Goal: Download file/media

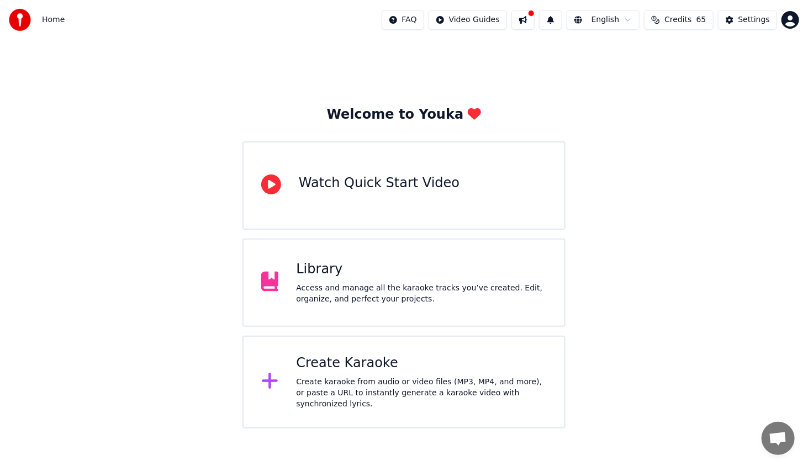
click at [319, 274] on div "Library" at bounding box center [421, 270] width 251 height 18
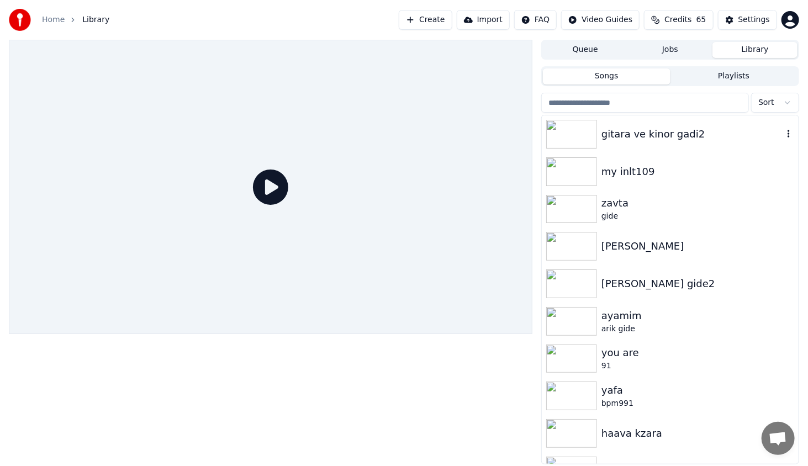
click at [575, 144] on img at bounding box center [571, 134] width 51 height 29
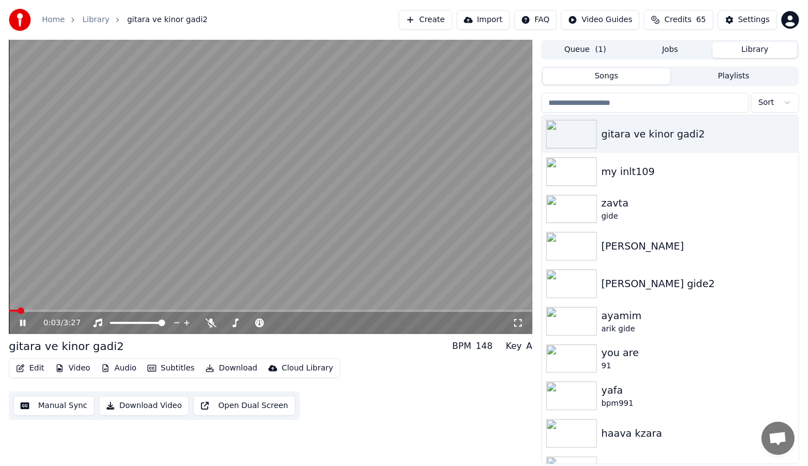
click at [70, 309] on video at bounding box center [270, 187] width 523 height 294
click at [72, 310] on span at bounding box center [270, 311] width 523 height 2
click at [23, 326] on icon at bounding box center [31, 323] width 26 height 9
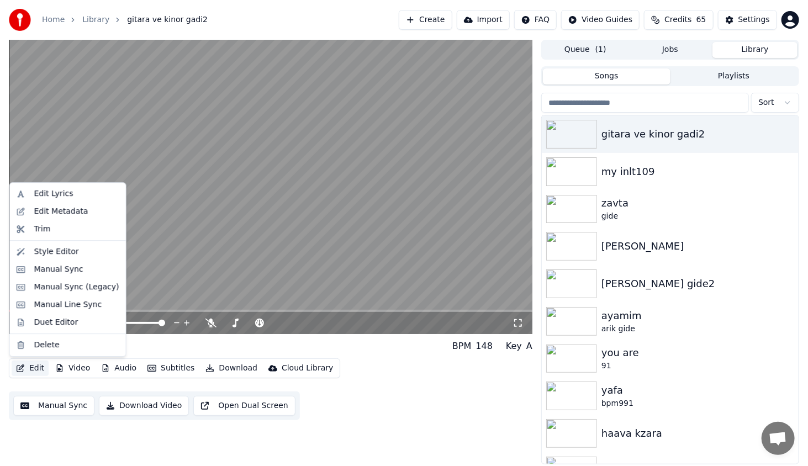
click at [28, 368] on button "Edit" at bounding box center [30, 368] width 37 height 15
click at [86, 254] on div "Style Editor" at bounding box center [76, 251] width 85 height 11
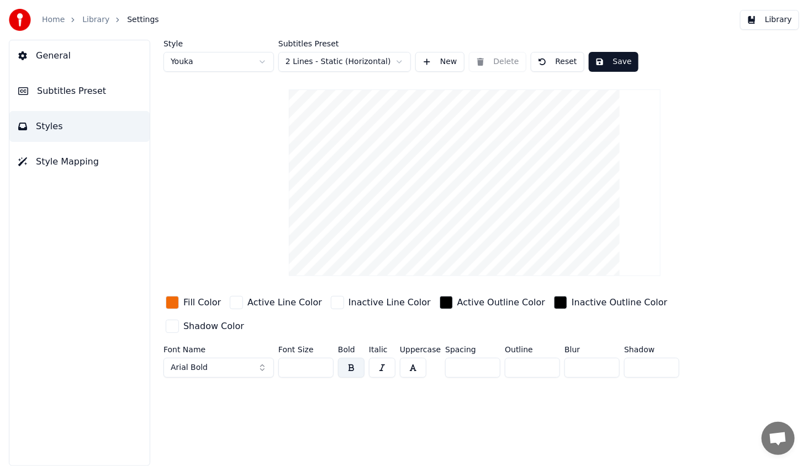
click at [227, 358] on button "Arial Bold" at bounding box center [218, 368] width 110 height 20
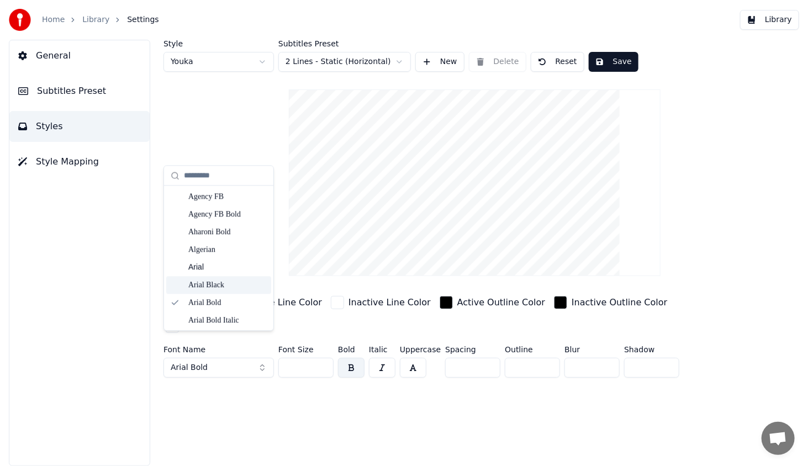
click at [248, 281] on div "Arial Black" at bounding box center [227, 284] width 78 height 11
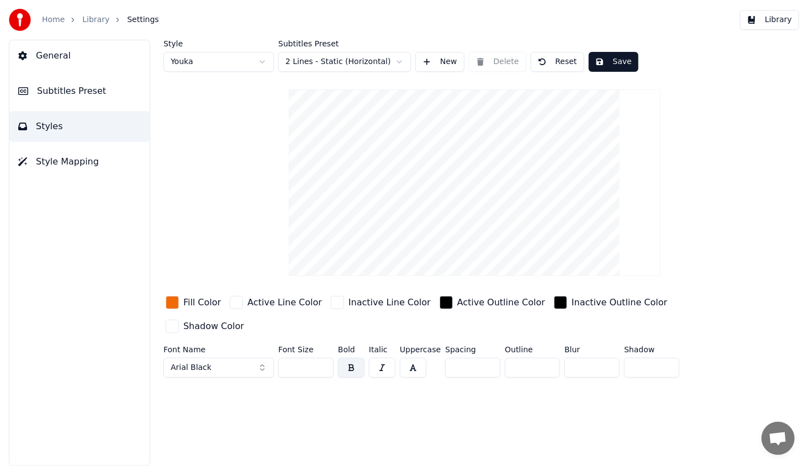
click at [321, 358] on input "**" at bounding box center [305, 368] width 55 height 20
click at [321, 358] on input "***" at bounding box center [305, 368] width 55 height 20
type input "***"
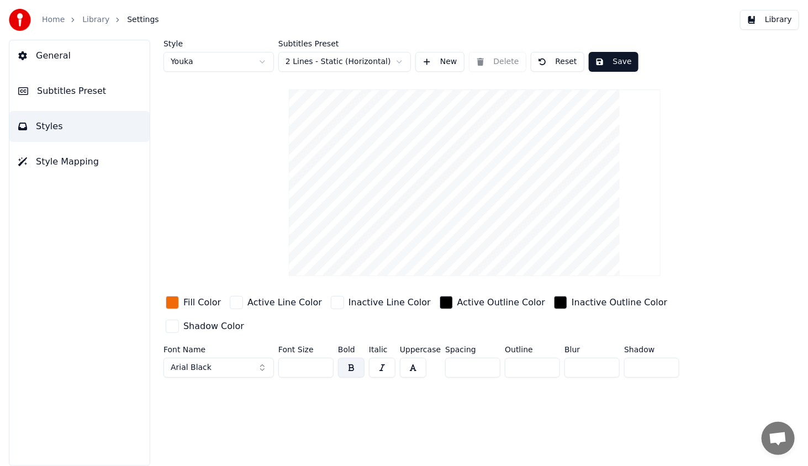
click at [321, 358] on input "***" at bounding box center [305, 368] width 55 height 20
click at [614, 56] on button "Save" at bounding box center [614, 62] width 50 height 20
click at [785, 18] on button "Library" at bounding box center [769, 20] width 59 height 20
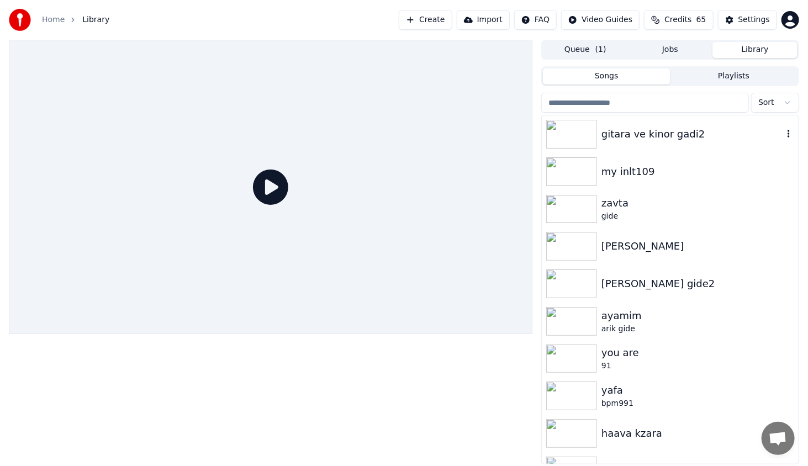
click at [562, 132] on img at bounding box center [571, 134] width 51 height 29
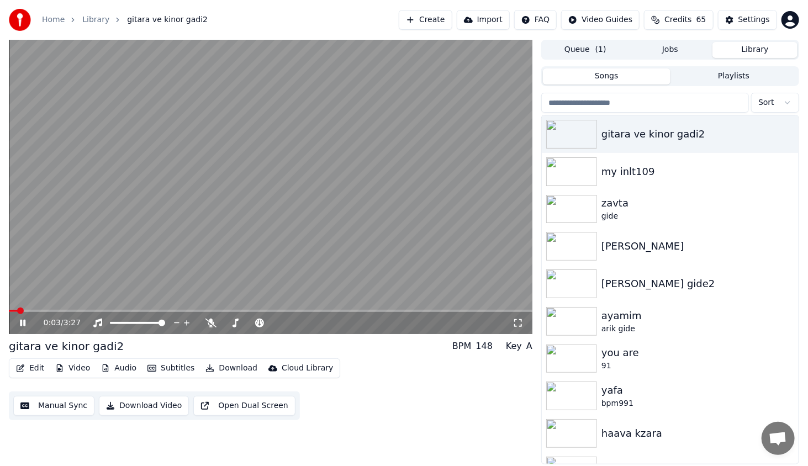
click at [125, 312] on div "0:03 / 3:27" at bounding box center [270, 323] width 523 height 22
click at [120, 310] on div "0:03 / 3:27" at bounding box center [270, 187] width 523 height 294
click at [120, 310] on span at bounding box center [270, 311] width 523 height 2
click at [21, 322] on icon at bounding box center [22, 323] width 7 height 8
click at [29, 327] on icon at bounding box center [31, 323] width 26 height 9
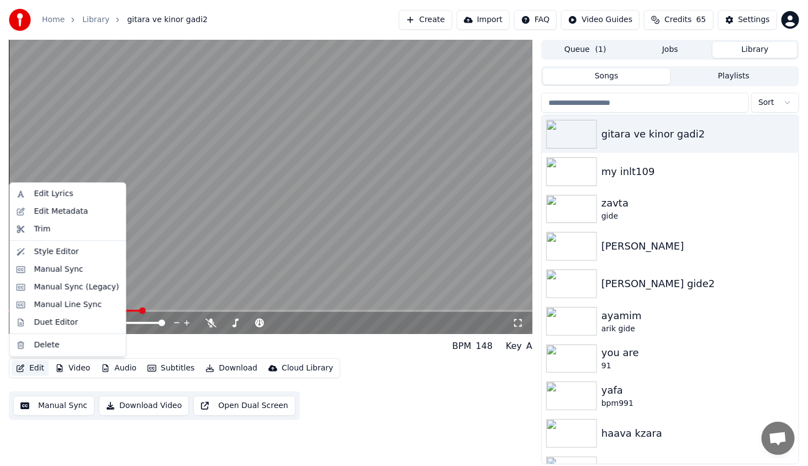
click at [35, 367] on button "Edit" at bounding box center [30, 368] width 37 height 15
click at [83, 253] on div "Style Editor" at bounding box center [76, 251] width 85 height 11
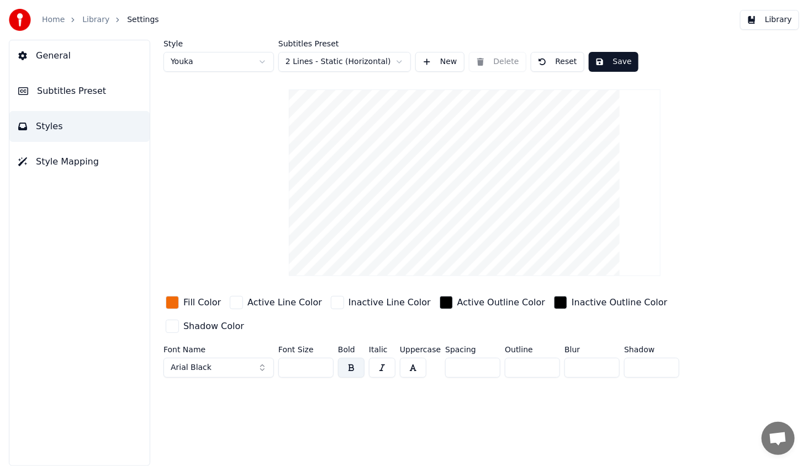
click at [554, 302] on div "button" at bounding box center [560, 302] width 13 height 13
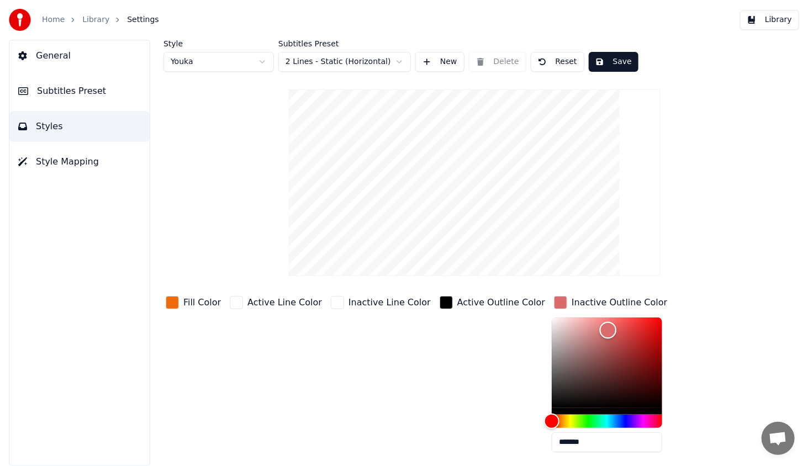
click at [575, 330] on div "Color" at bounding box center [607, 362] width 110 height 91
drag, startPoint x: 579, startPoint y: 330, endPoint x: 476, endPoint y: 300, distance: 106.8
click at [491, 272] on div "Style Youka Subtitles Preset 2 Lines - Static (Horizontal) New Delete Reset Sav…" at bounding box center [474, 285] width 622 height 490
click at [479, 330] on div "Active Outline Color" at bounding box center [492, 377] width 110 height 167
click at [477, 335] on div "Active Outline Color" at bounding box center [492, 377] width 110 height 167
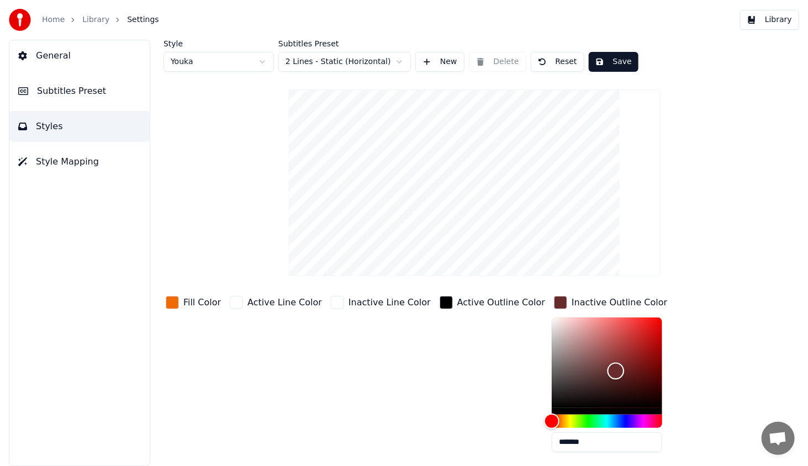
type input "*******"
drag, startPoint x: 528, startPoint y: 328, endPoint x: 491, endPoint y: 447, distance: 123.8
click at [491, 447] on div "Fill Color Active Line Color Inactive Line Color Active Outline Color Inactive …" at bounding box center [445, 389] width 565 height 191
click at [455, 373] on div "Active Outline Color" at bounding box center [492, 377] width 110 height 167
click at [464, 358] on div "Active Outline Color" at bounding box center [492, 377] width 110 height 167
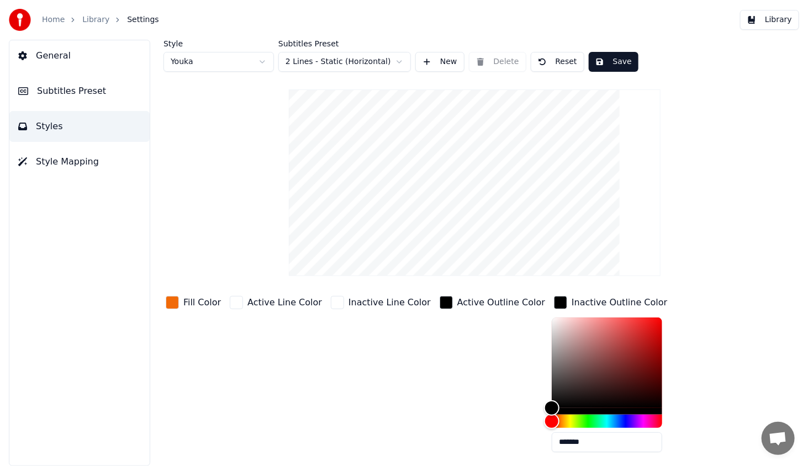
click at [554, 297] on div "button" at bounding box center [560, 302] width 13 height 13
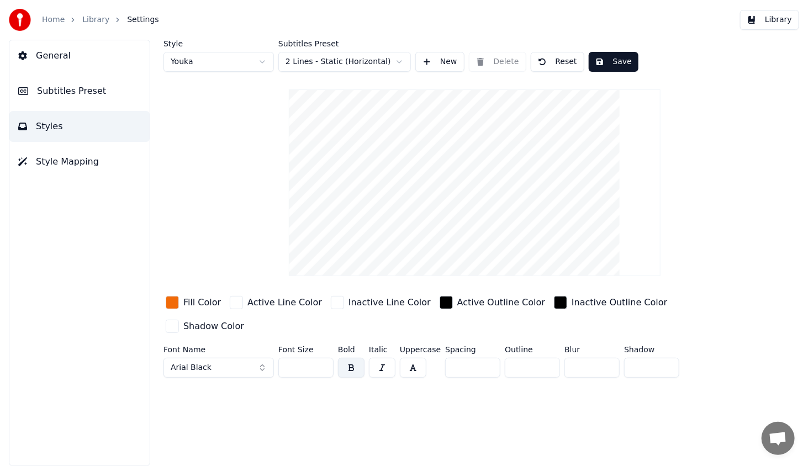
click at [439, 303] on div "button" at bounding box center [445, 302] width 13 height 13
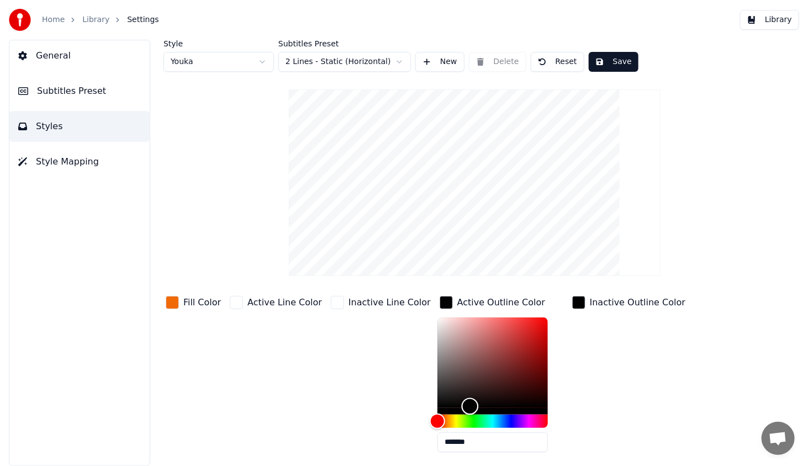
drag, startPoint x: 415, startPoint y: 402, endPoint x: 447, endPoint y: 406, distance: 32.2
click at [462, 406] on div "Color" at bounding box center [470, 406] width 17 height 17
click at [458, 427] on div "Hue" at bounding box center [492, 421] width 110 height 13
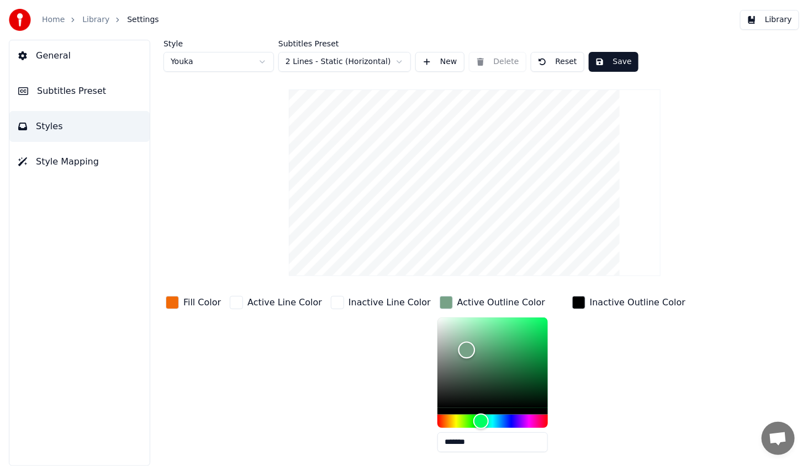
type input "*******"
drag, startPoint x: 458, startPoint y: 383, endPoint x: 391, endPoint y: 280, distance: 122.8
click at [391, 280] on div "Style Youka Subtitles Preset 2 Lines - Static (Horizontal) New Delete Reset Sav…" at bounding box center [474, 285] width 622 height 490
click at [365, 358] on div "Inactive Line Color" at bounding box center [380, 377] width 104 height 167
click at [439, 296] on div "button" at bounding box center [445, 302] width 13 height 13
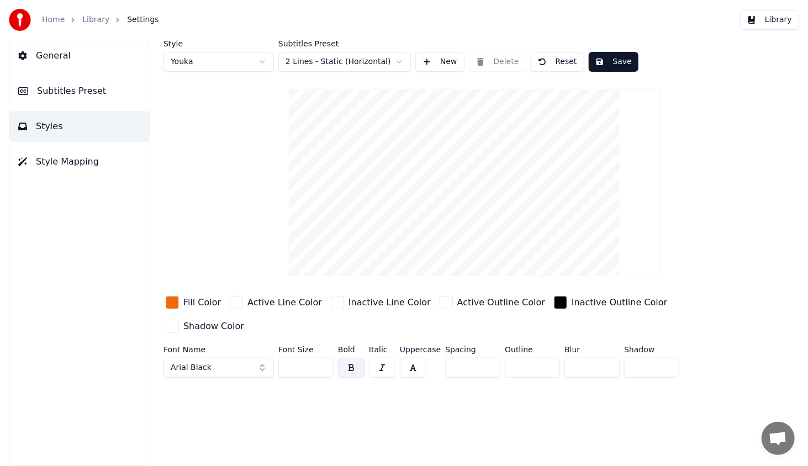
click at [611, 59] on button "Save" at bounding box center [614, 62] width 50 height 20
click at [763, 18] on button "Library" at bounding box center [769, 20] width 59 height 20
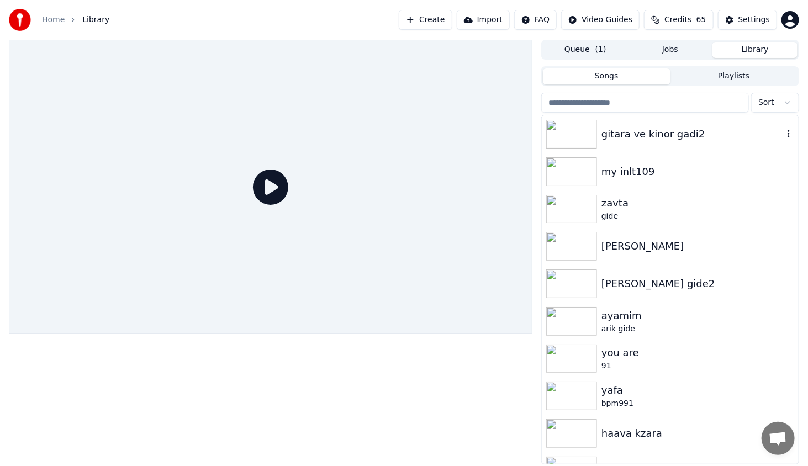
click at [591, 136] on img at bounding box center [571, 134] width 51 height 29
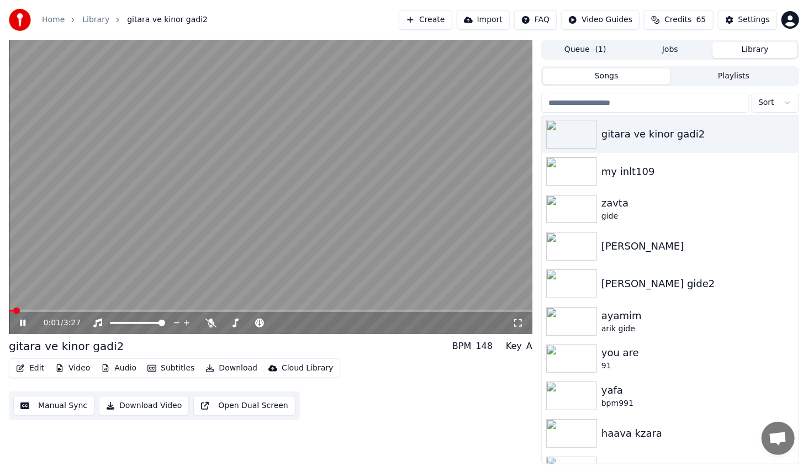
click at [75, 311] on span at bounding box center [270, 311] width 523 height 2
click at [517, 321] on icon at bounding box center [517, 323] width 11 height 9
click at [25, 325] on icon at bounding box center [31, 323] width 26 height 9
click at [26, 370] on button "Edit" at bounding box center [30, 368] width 37 height 15
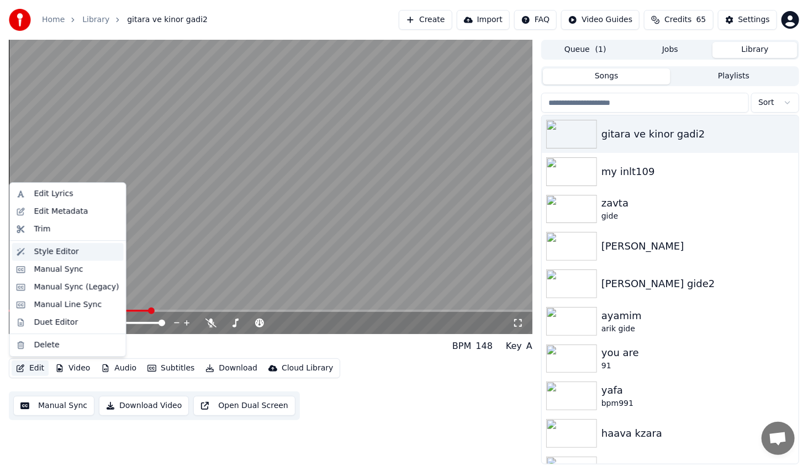
click at [93, 253] on div "Style Editor" at bounding box center [76, 251] width 85 height 11
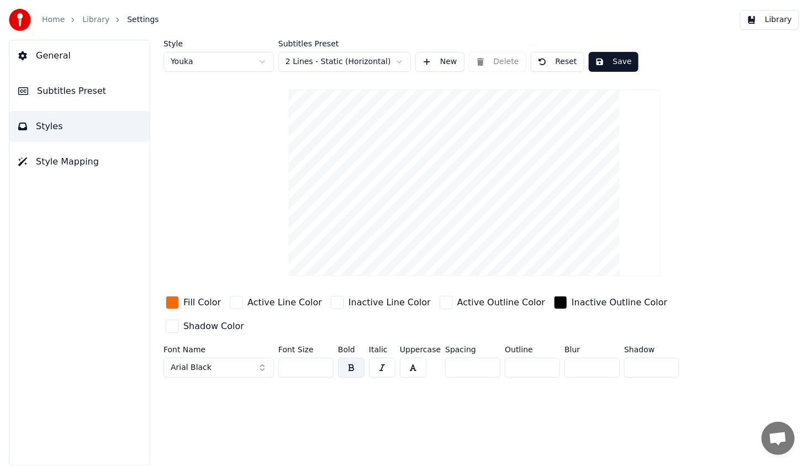
click at [172, 300] on div "button" at bounding box center [172, 302] width 13 height 13
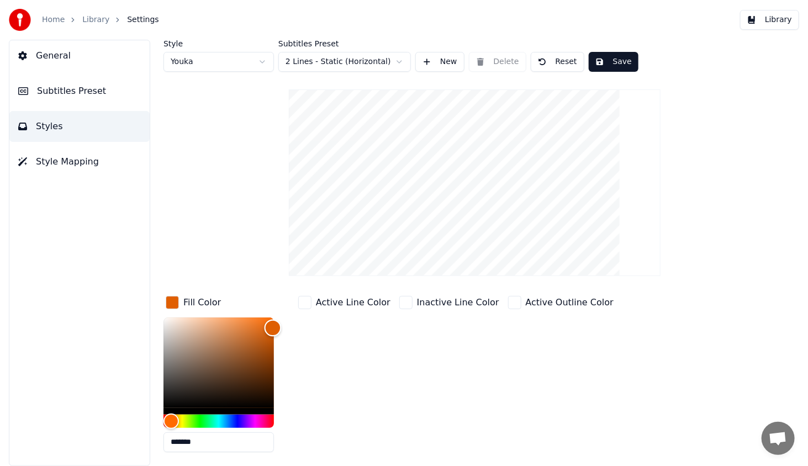
type input "*******"
click at [272, 327] on div "Color" at bounding box center [271, 327] width 17 height 17
click at [610, 52] on button "Save" at bounding box center [614, 62] width 50 height 20
click at [773, 14] on button "Library" at bounding box center [769, 20] width 59 height 20
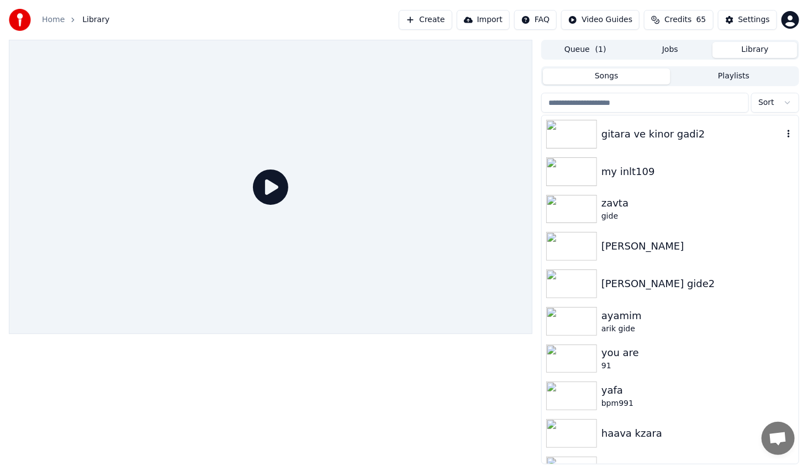
click at [575, 132] on img at bounding box center [571, 134] width 51 height 29
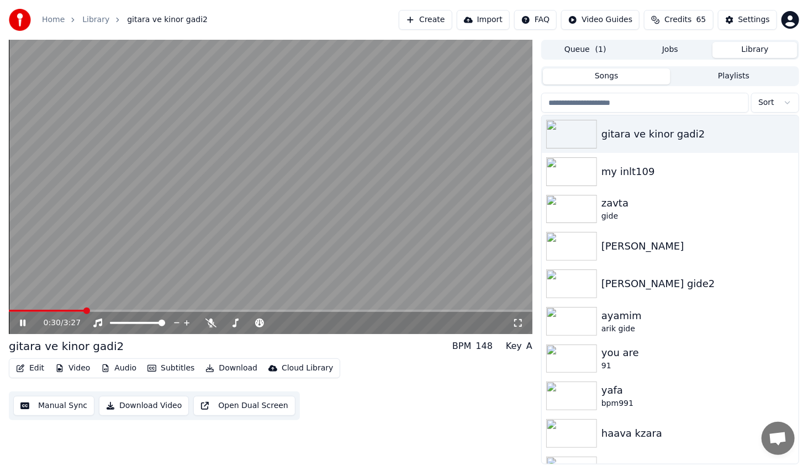
click at [86, 310] on span at bounding box center [270, 311] width 523 height 2
click at [521, 324] on icon at bounding box center [517, 323] width 11 height 9
click at [24, 323] on icon at bounding box center [23, 323] width 6 height 7
click at [232, 369] on button "Download" at bounding box center [231, 368] width 61 height 15
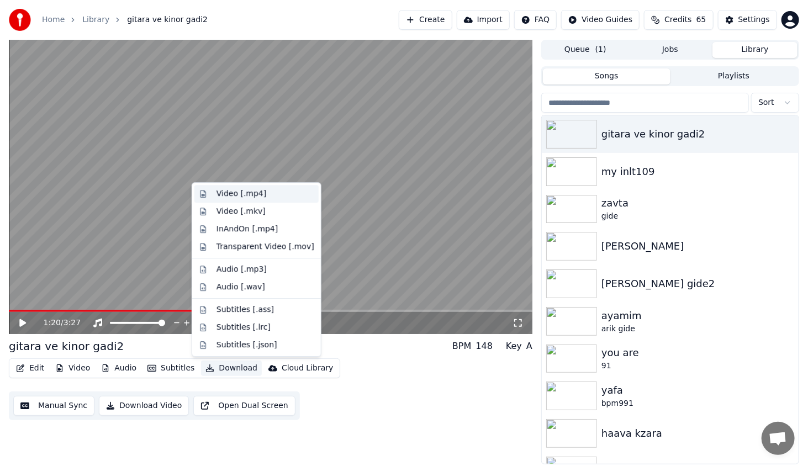
click at [275, 192] on div "Video [.mp4]" at bounding box center [265, 193] width 98 height 11
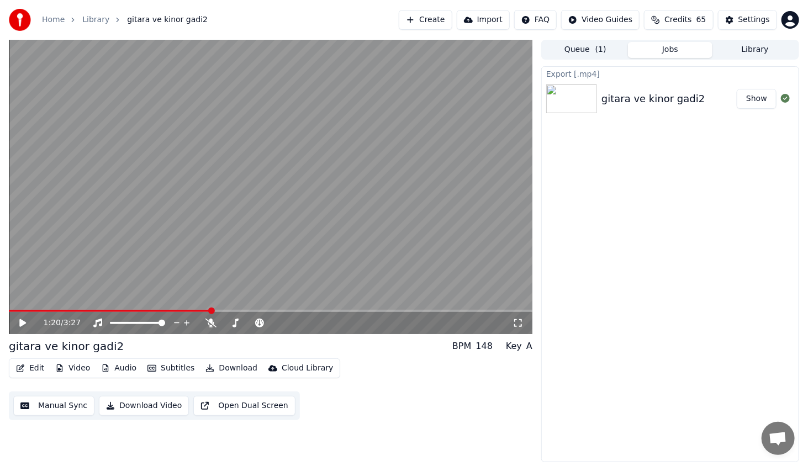
click at [25, 321] on icon at bounding box center [31, 323] width 26 height 9
click at [233, 311] on span at bounding box center [270, 311] width 523 height 2
drag, startPoint x: 522, startPoint y: 319, endPoint x: 520, endPoint y: 332, distance: 12.9
click at [521, 319] on icon at bounding box center [518, 323] width 8 height 8
click at [16, 328] on div "2:34 / 3:27" at bounding box center [270, 322] width 515 height 11
